Goal: Find specific page/section: Find specific page/section

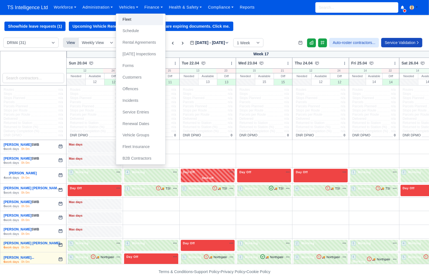
click at [126, 18] on link "Fleet" at bounding box center [140, 20] width 45 height 12
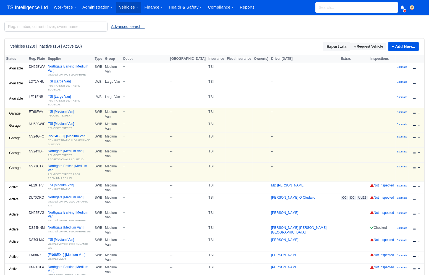
click at [122, 26] on button "Advanced search..." at bounding box center [127, 26] width 41 height 9
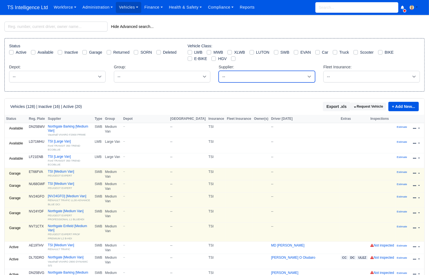
click at [270, 75] on select "-- BFS DJB Imperial K&K Northgate Thrifty TSI" at bounding box center [267, 77] width 96 height 12
select select "4"
click at [219, 71] on select "-- BFS DJB Imperial K&K Northgate Thrifty TSI" at bounding box center [267, 77] width 96 height 12
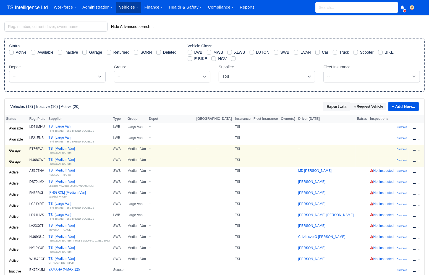
click at [127, 7] on link "Vehicles" at bounding box center [128, 7] width 25 height 11
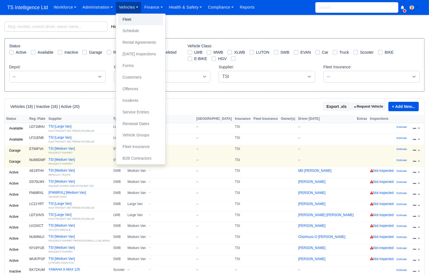
click at [129, 19] on link "Fleet" at bounding box center [140, 20] width 45 height 12
